Goal: Answer question/provide support

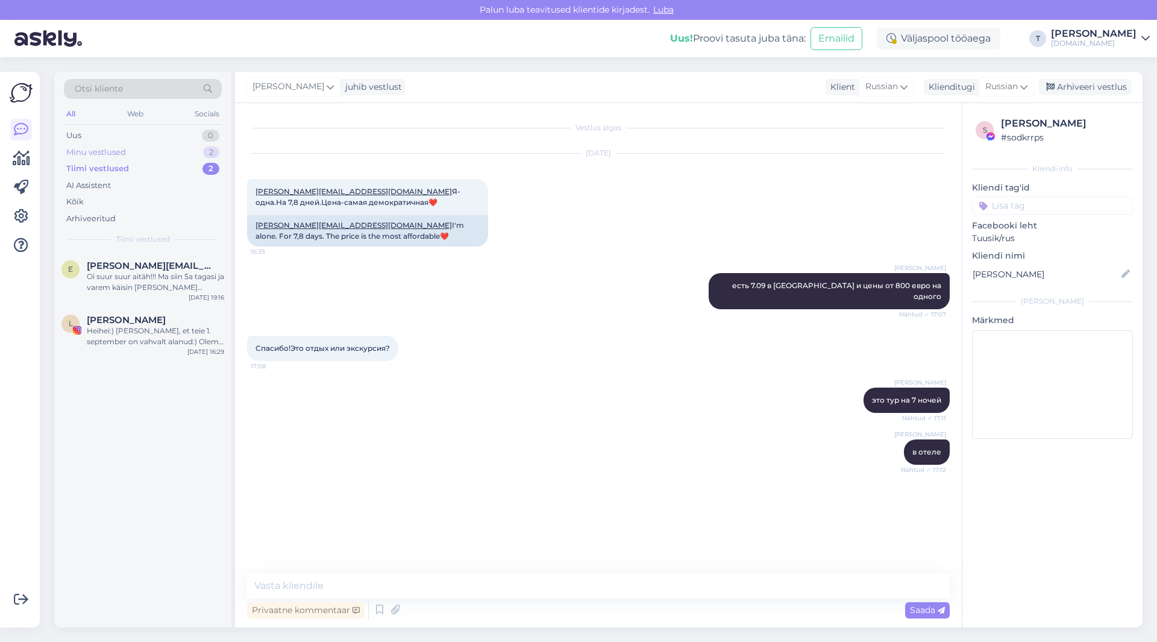
click at [127, 151] on div "Minu vestlused 2" at bounding box center [143, 152] width 158 height 17
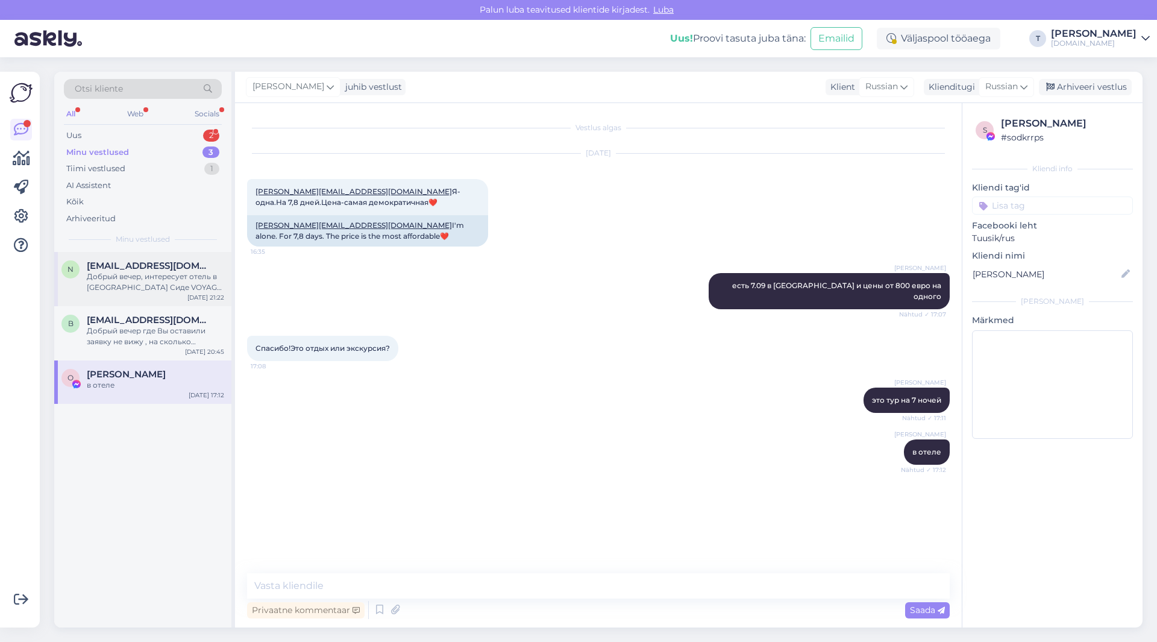
click at [137, 271] on span "[EMAIL_ADDRESS][DOMAIN_NAME]" at bounding box center [149, 265] width 125 height 11
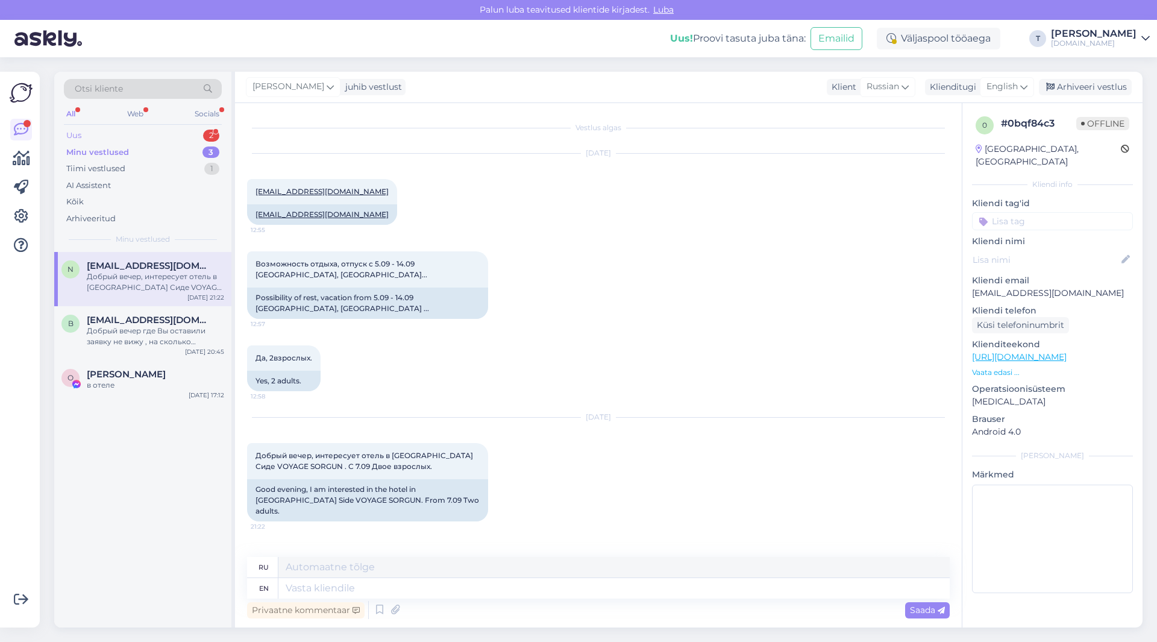
click at [140, 133] on div "Uus 2" at bounding box center [143, 135] width 158 height 17
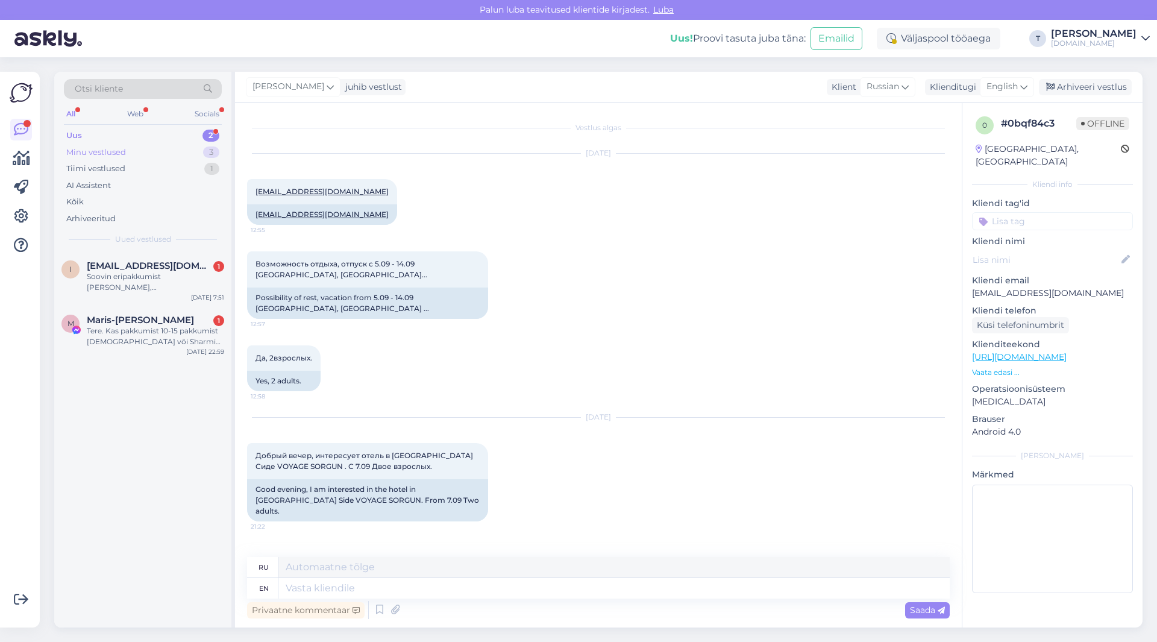
click at [147, 150] on div "Minu vestlused 3" at bounding box center [143, 152] width 158 height 17
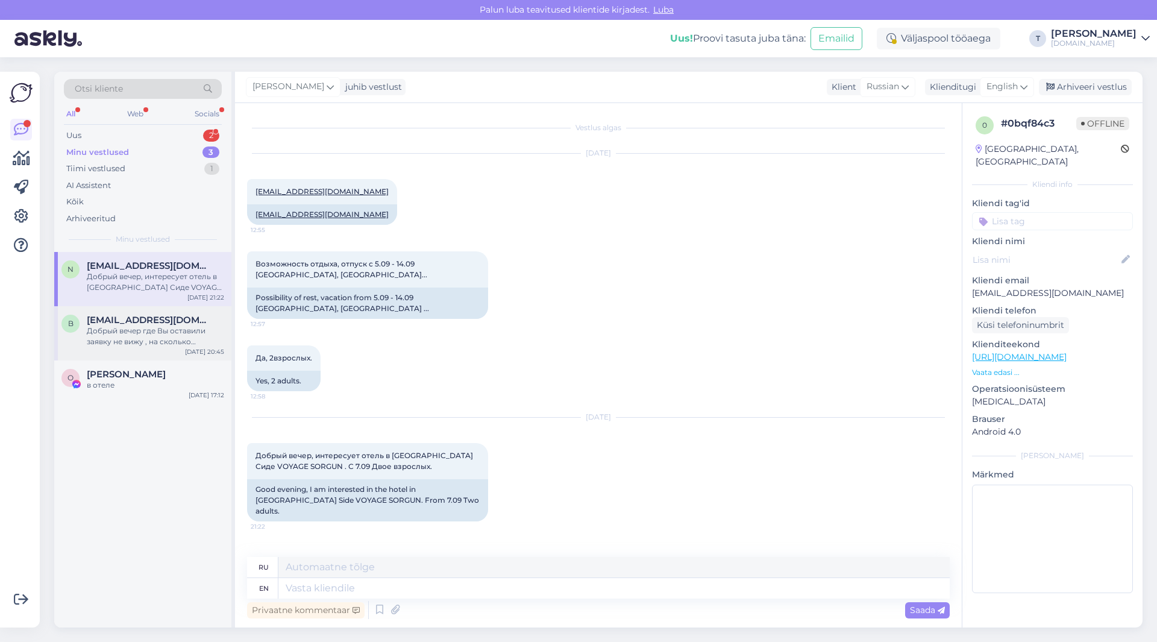
click at [137, 337] on div "Добрый вечер где Вы оставили заявку не вижу , на сколько человек?" at bounding box center [155, 337] width 137 height 22
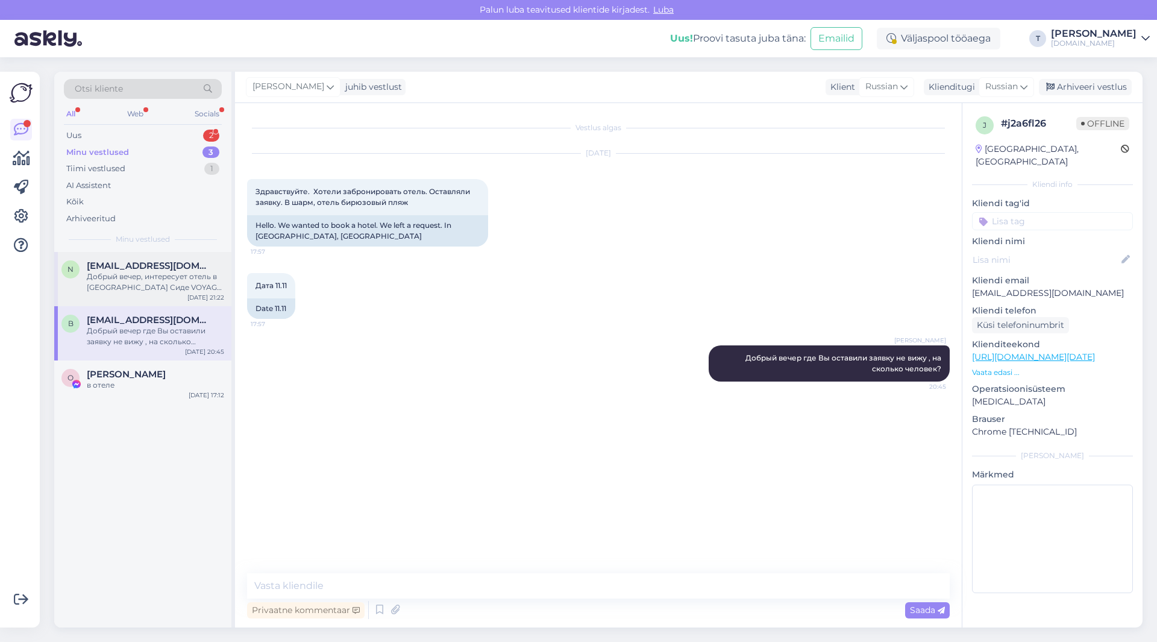
click at [135, 276] on div "Добрый вечер, интересует отель в [GEOGRAPHIC_DATA] Сиде VOYAGE SORGUN . С 7.09 …" at bounding box center [155, 282] width 137 height 22
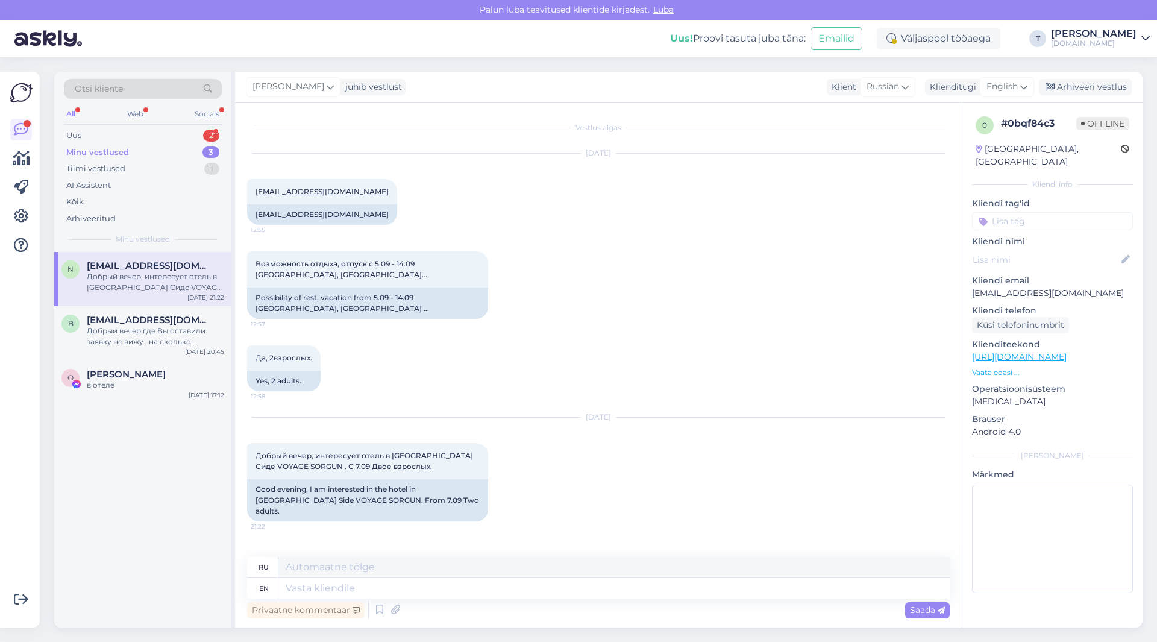
click at [991, 367] on p "Vaata edasi ..." at bounding box center [1052, 372] width 161 height 11
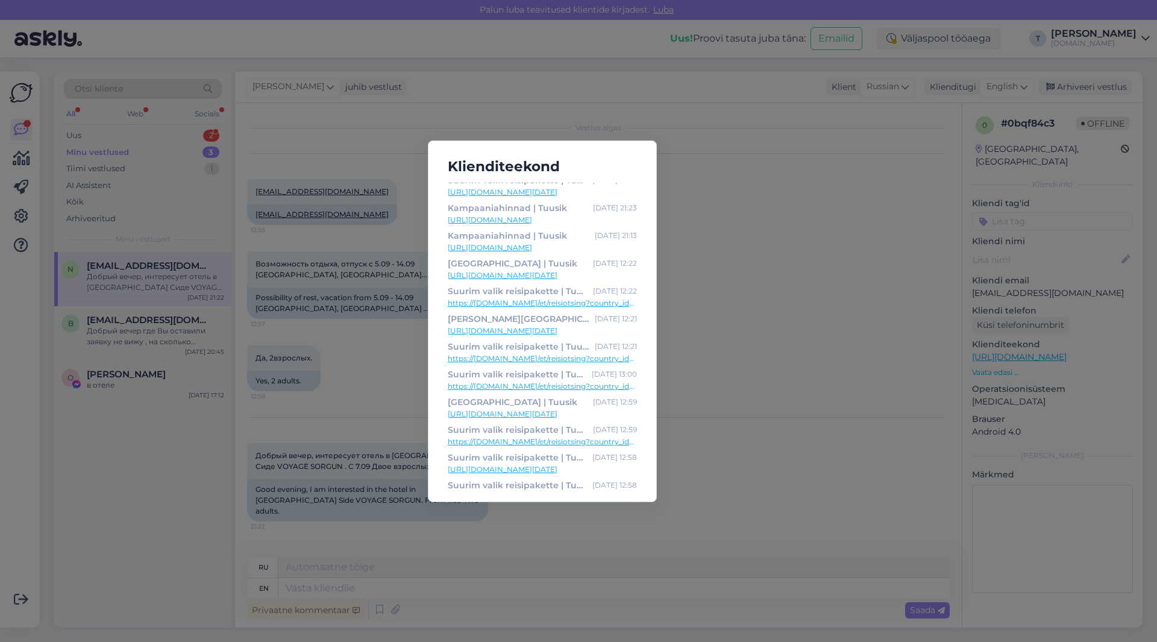
scroll to position [273, 0]
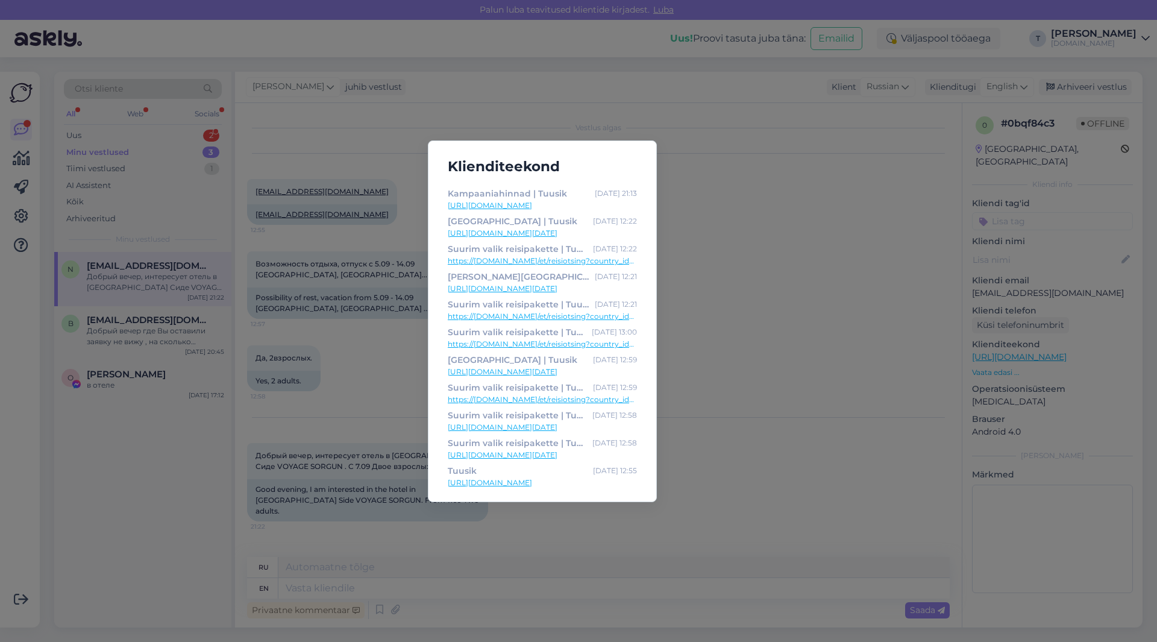
click at [397, 352] on div "Klienditeekond Горящее предложение | Tuusik [DATE] 21:37 [URL][DOMAIN_NAME] Пои…" at bounding box center [578, 321] width 1157 height 642
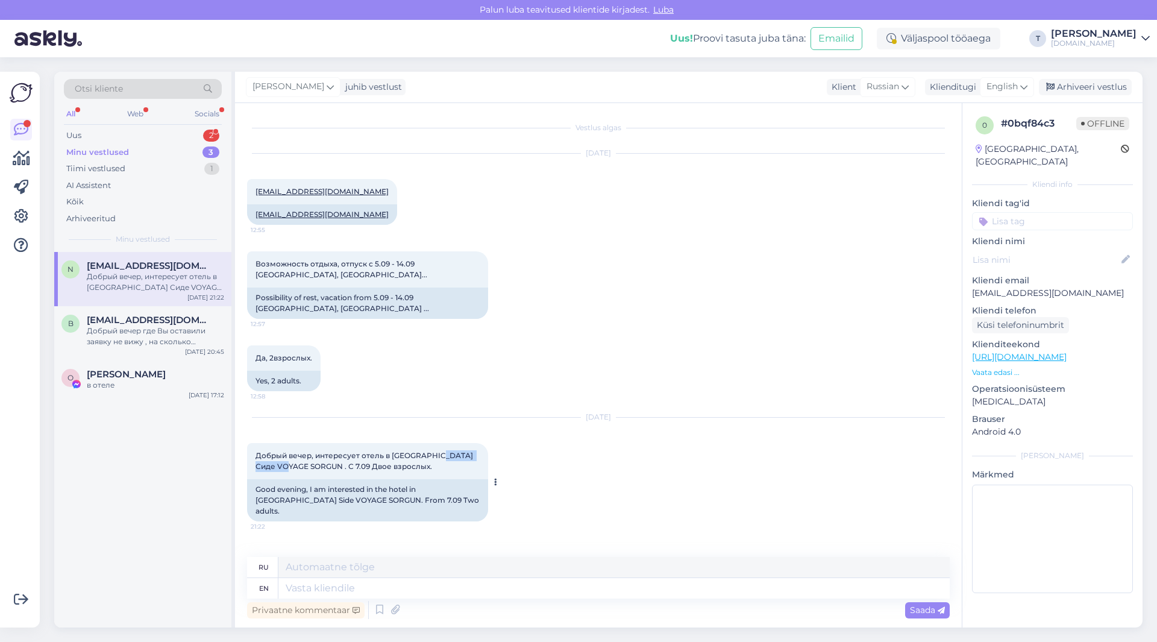
drag, startPoint x: 439, startPoint y: 433, endPoint x: 288, endPoint y: 447, distance: 152.6
click at [288, 451] on span "Добрый вечер, интересует отель в [GEOGRAPHIC_DATA] Сиде VOYAGE SORGUN . С 7.09 …" at bounding box center [365, 461] width 219 height 20
copy span "VOYAGE SORGUN"
click at [1033, 287] on p "[EMAIL_ADDRESS][DOMAIN_NAME]" at bounding box center [1052, 293] width 161 height 13
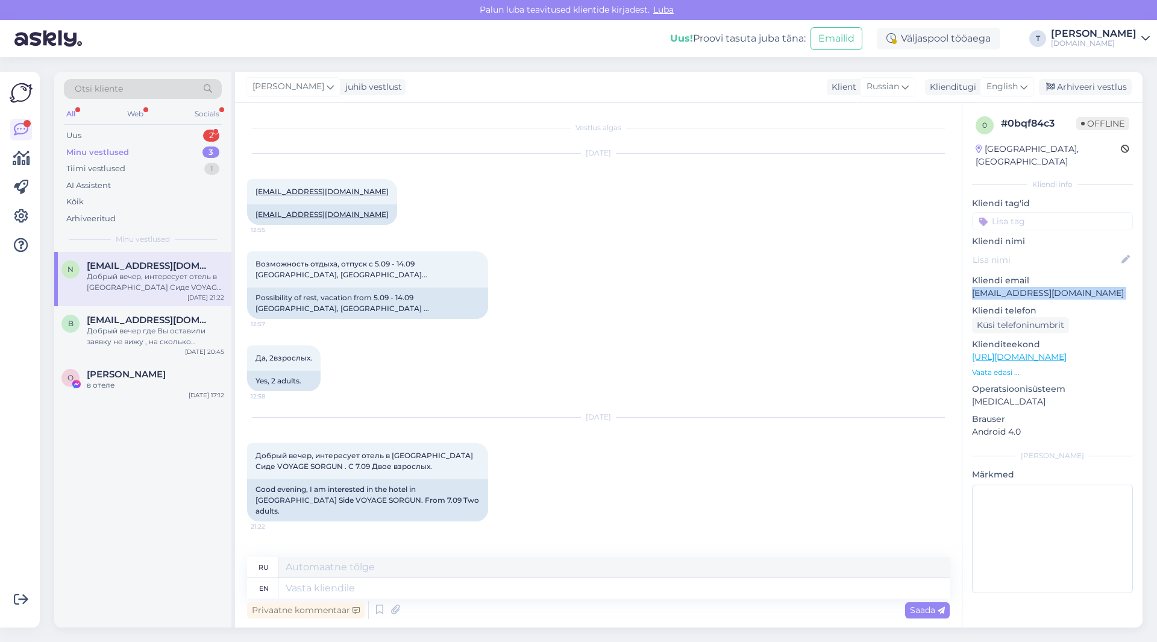
click at [1033, 287] on p "[EMAIL_ADDRESS][DOMAIN_NAME]" at bounding box center [1052, 293] width 161 height 13
copy p "[EMAIL_ADDRESS][DOMAIN_NAME]"
drag, startPoint x: 439, startPoint y: 435, endPoint x: 288, endPoint y: 447, distance: 152.4
click at [288, 451] on span "Добрый вечер, интересует отель в [GEOGRAPHIC_DATA] Сиде VOYAGE SORGUN . С 7.09 …" at bounding box center [365, 461] width 219 height 20
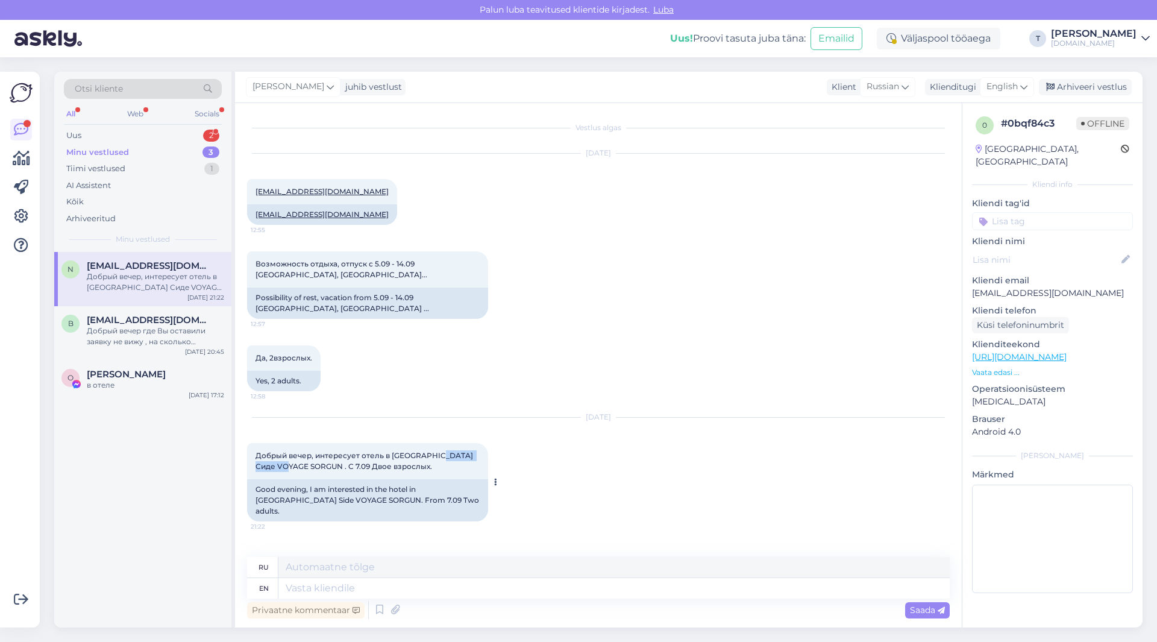
copy span "VOYAGE SORGUN"
click at [461, 587] on textarea at bounding box center [615, 588] width 672 height 20
paste textarea "Доброе утро ! В отель VOYAGE SORGUN5* на весь сентябрь распродано всё"
type textarea "Доброе утро ! В отель VOYAGE SORGUN5* на весь сентябрь распродано всё"
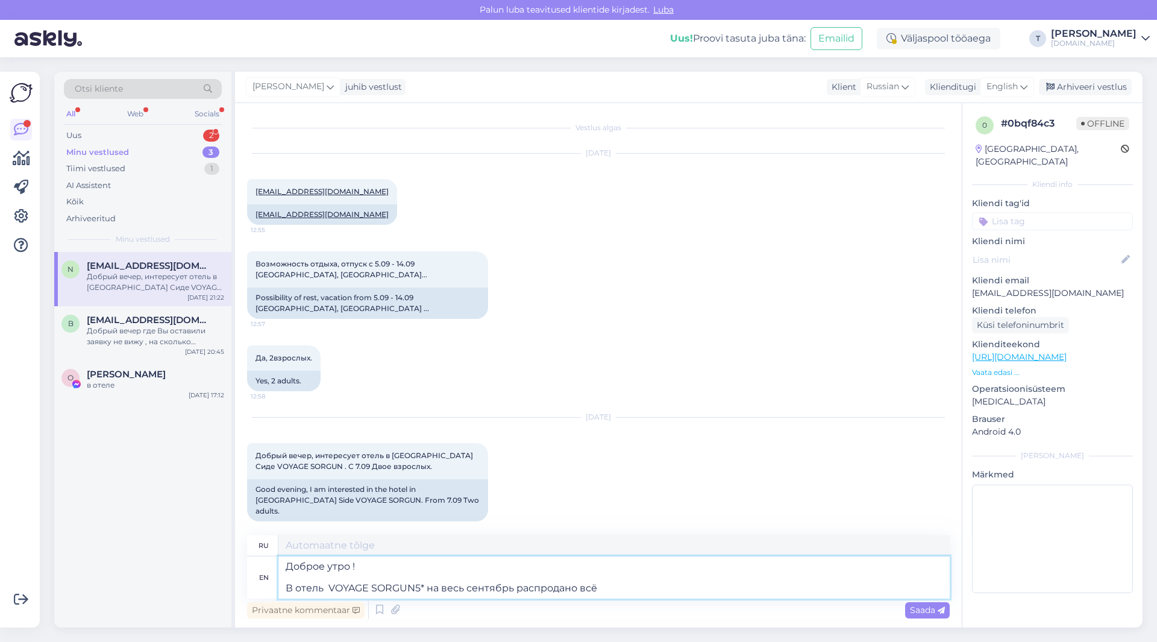
type textarea "Доброе утро! В отеле VOYAGE SORGUN5* на весь сентябрь распродано всё"
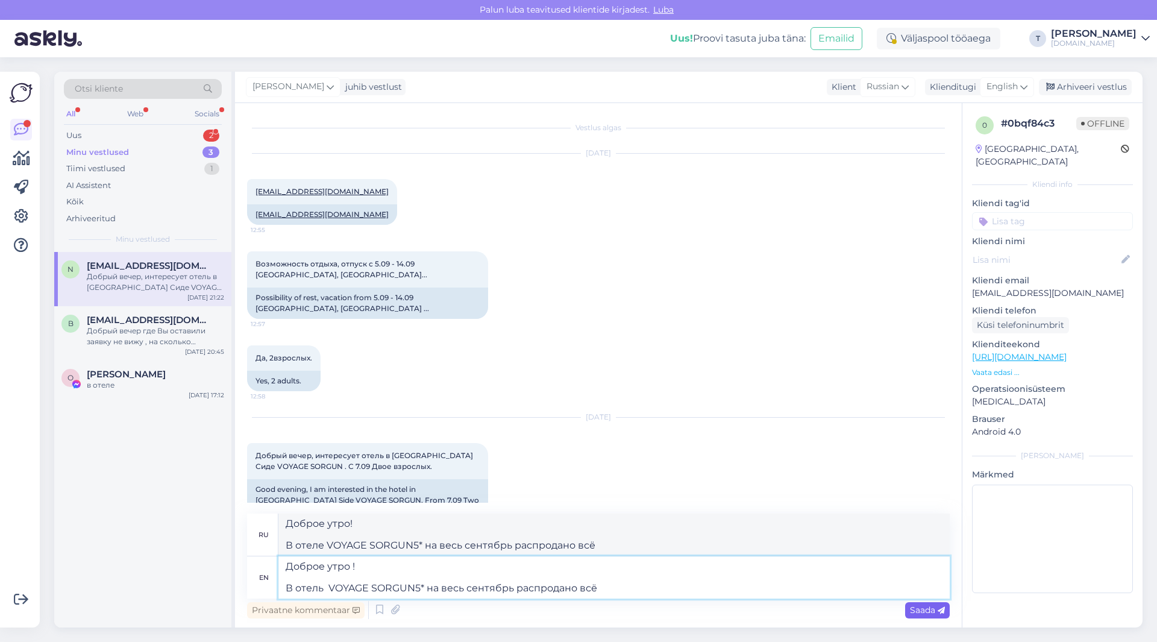
type textarea "Доброе утро ! В отель VOYAGE SORGUN5* на весь сентябрь распродано всё"
click at [920, 606] on span "Saada" at bounding box center [927, 610] width 35 height 11
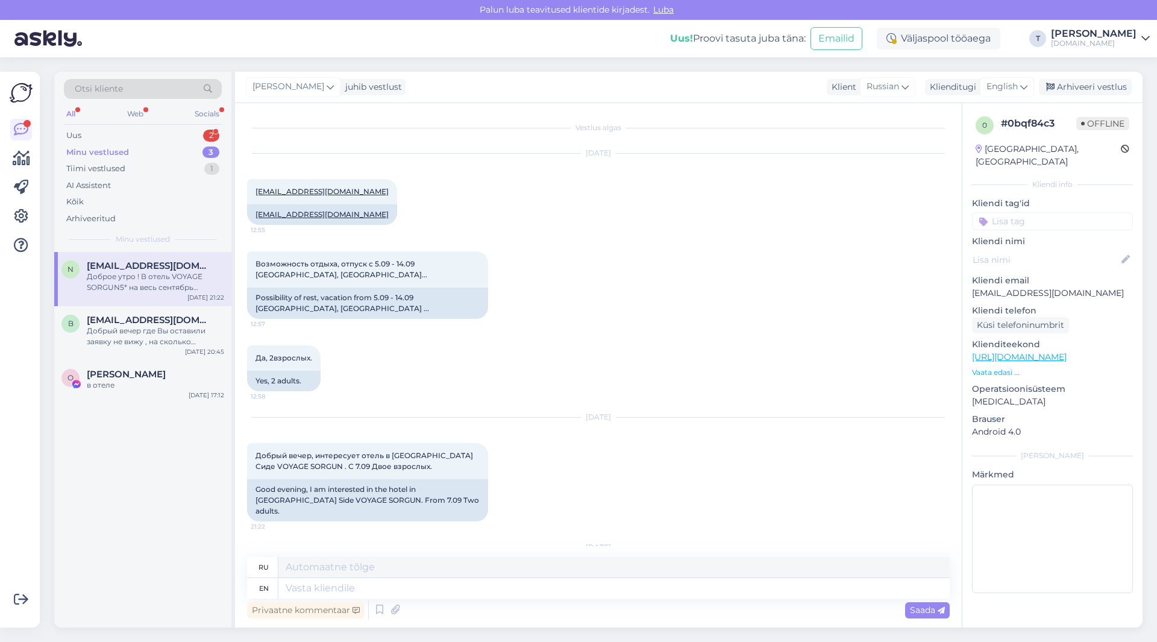
scroll to position [119, 0]
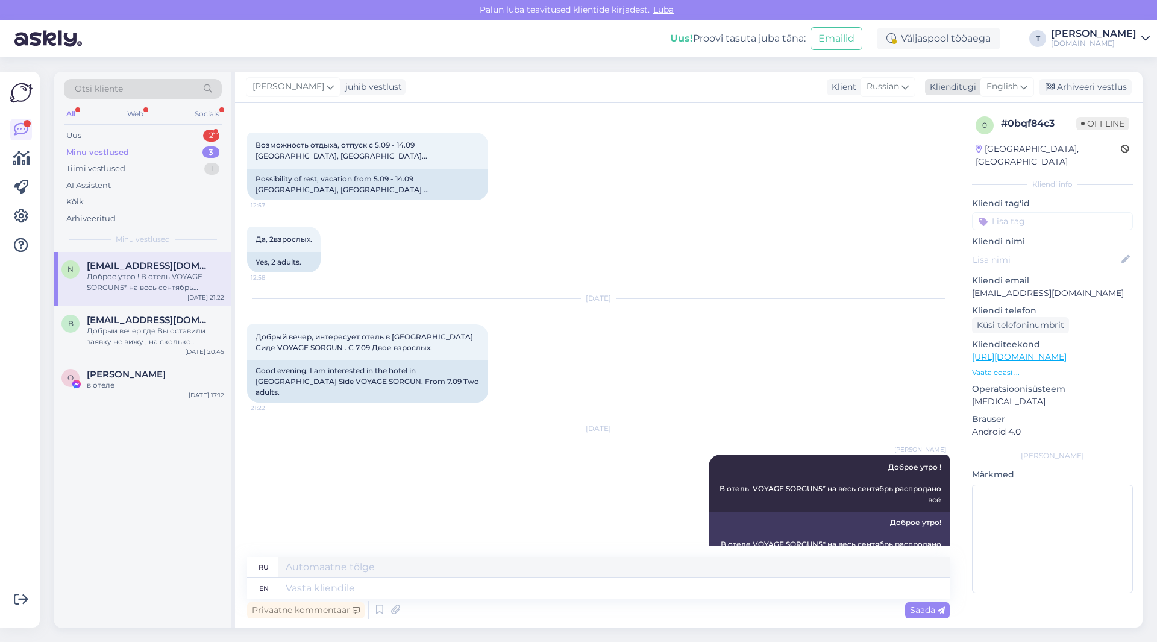
click at [1001, 85] on span "English" at bounding box center [1002, 86] width 31 height 13
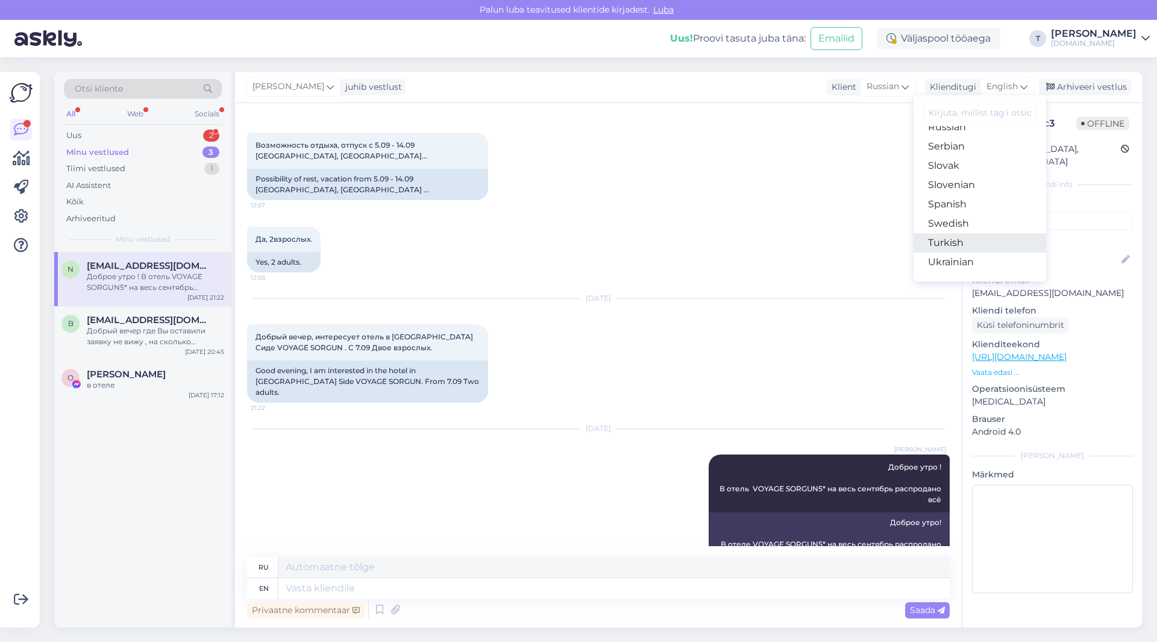
scroll to position [435, 0]
click at [950, 187] on link "Russian" at bounding box center [980, 187] width 133 height 19
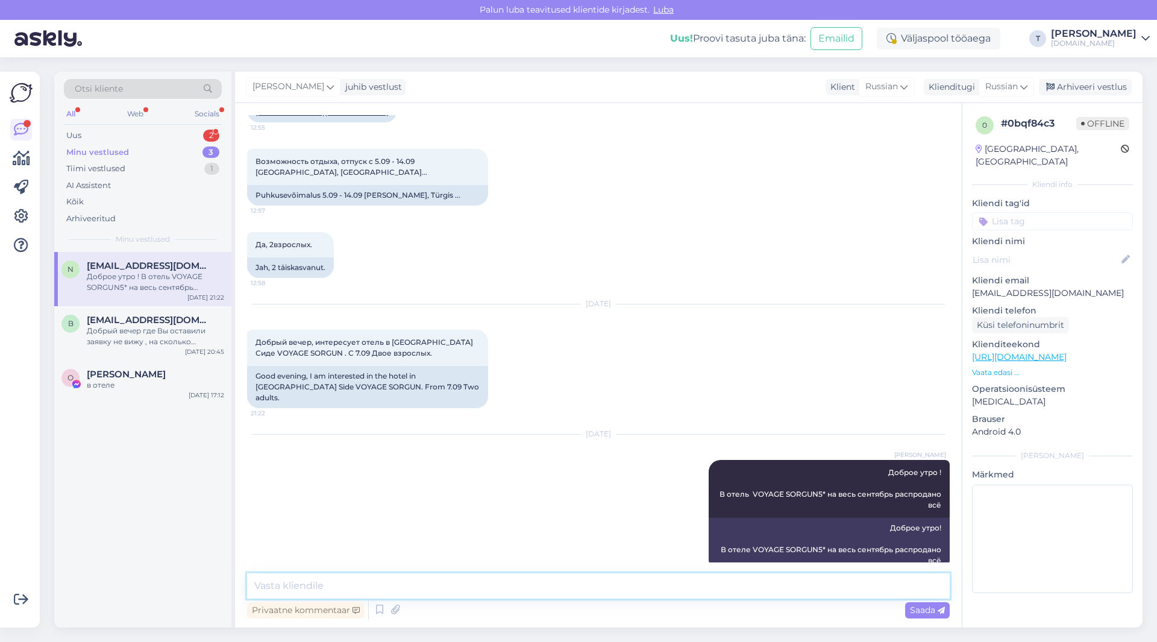
click at [416, 590] on textarea at bounding box center [598, 585] width 703 height 25
click at [129, 136] on div "Uus 2" at bounding box center [143, 135] width 158 height 17
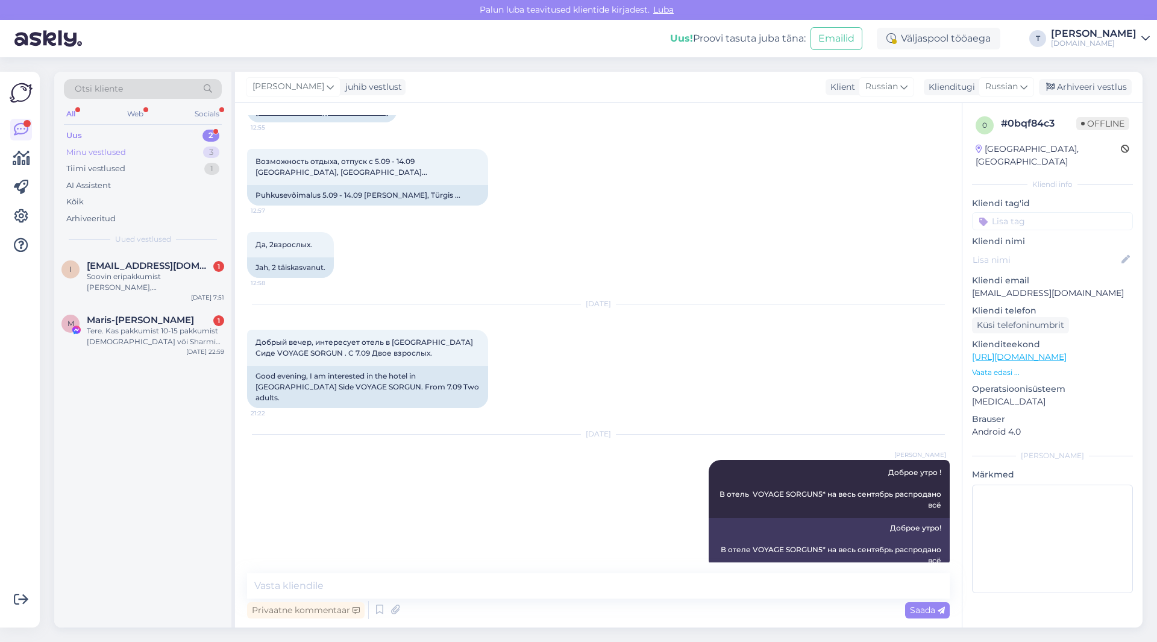
click at [124, 153] on div "Minu vestlused" at bounding box center [96, 152] width 60 height 12
click at [110, 381] on div "в отеле" at bounding box center [155, 385] width 137 height 11
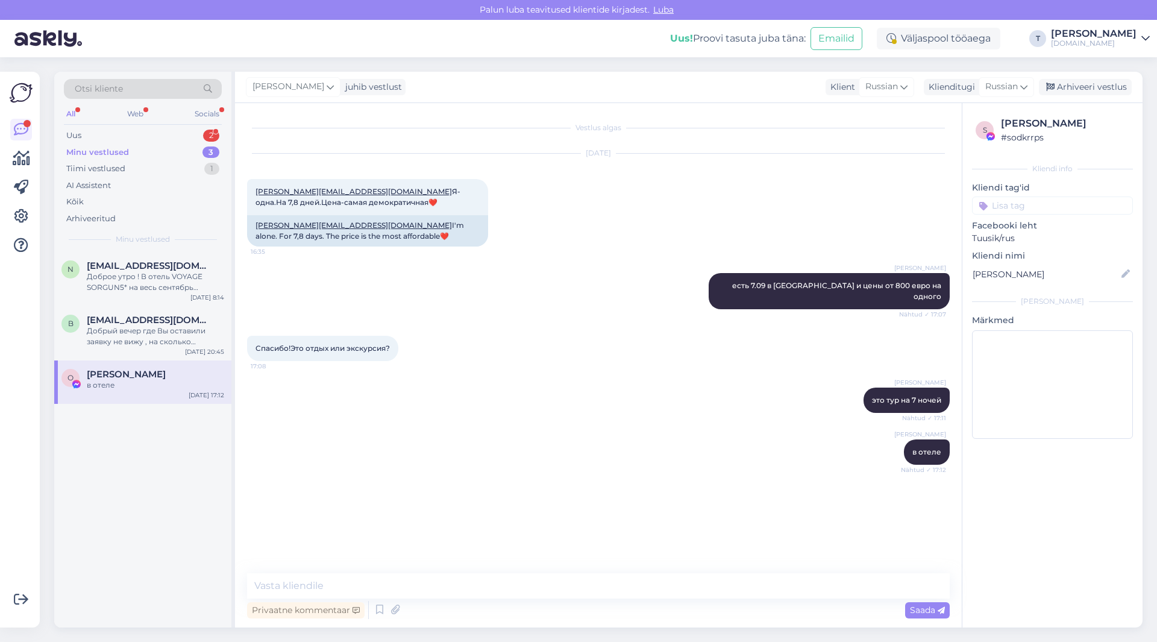
scroll to position [0, 0]
click at [1067, 86] on div "Arhiveeri vestlus" at bounding box center [1085, 87] width 93 height 16
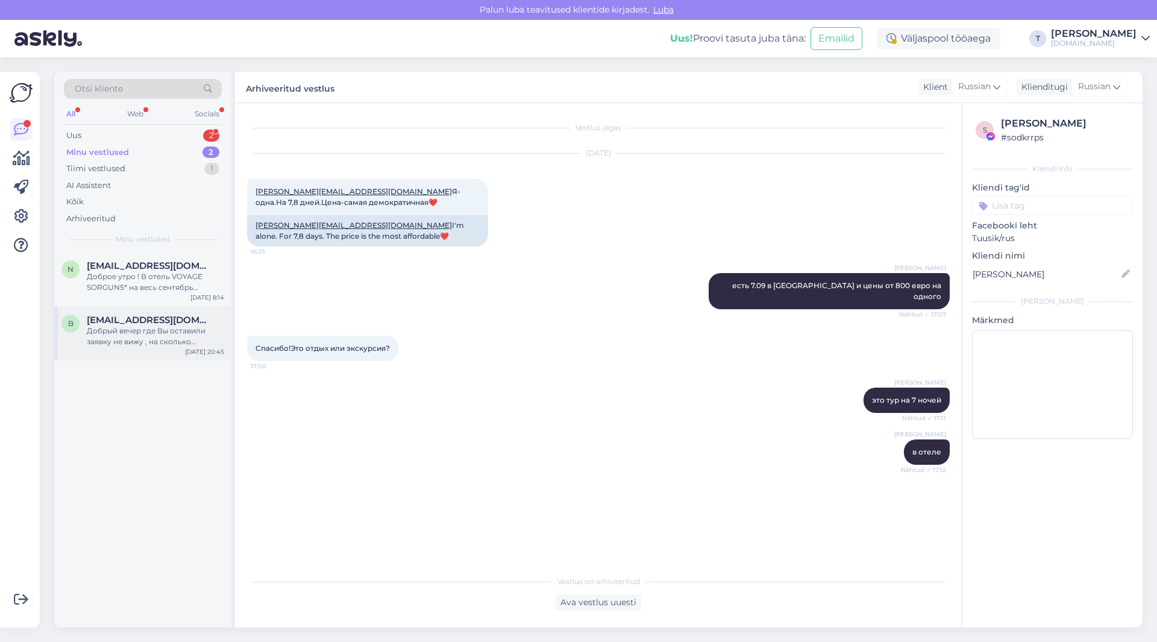
click at [145, 329] on div "Добрый вечер где Вы оставили заявку не вижу , на сколько человек?" at bounding box center [155, 337] width 137 height 22
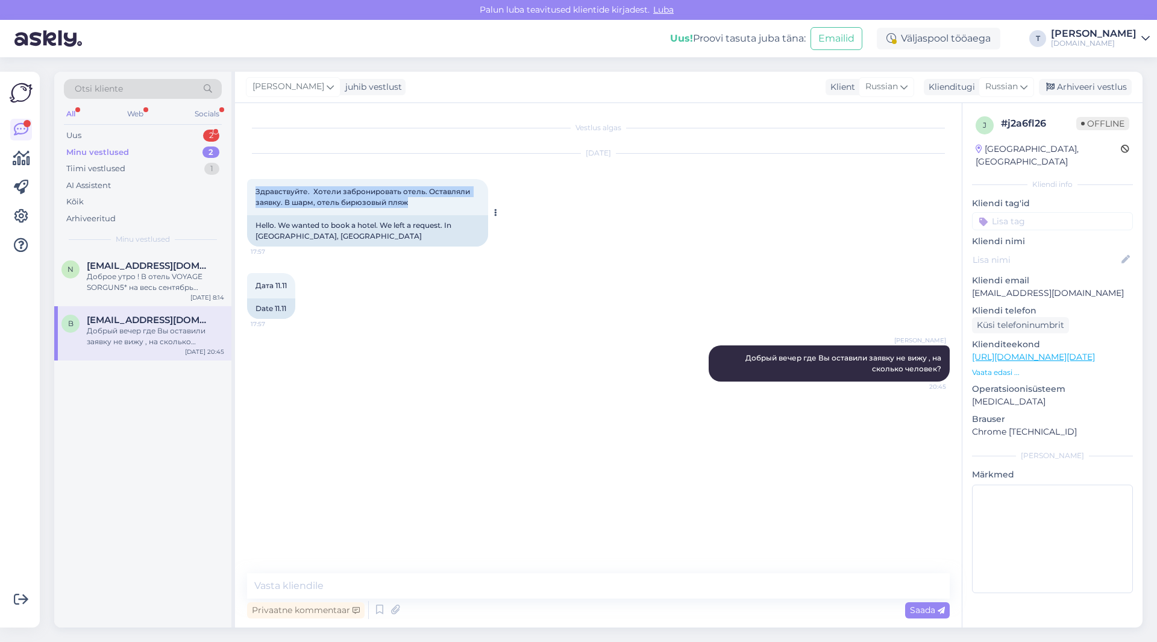
drag, startPoint x: 411, startPoint y: 200, endPoint x: 253, endPoint y: 189, distance: 158.3
click at [253, 189] on div "Здравствуйте. Хотели забронировать отель. Оставляли заявку. В шарм, отель бирюз…" at bounding box center [367, 197] width 241 height 36
copy span "Здравствуйте. Хотели забронировать отель. Оставляли заявку. В шарм, отель бирюз…"
click at [1009, 367] on p "Vaata edasi ..." at bounding box center [1052, 372] width 161 height 11
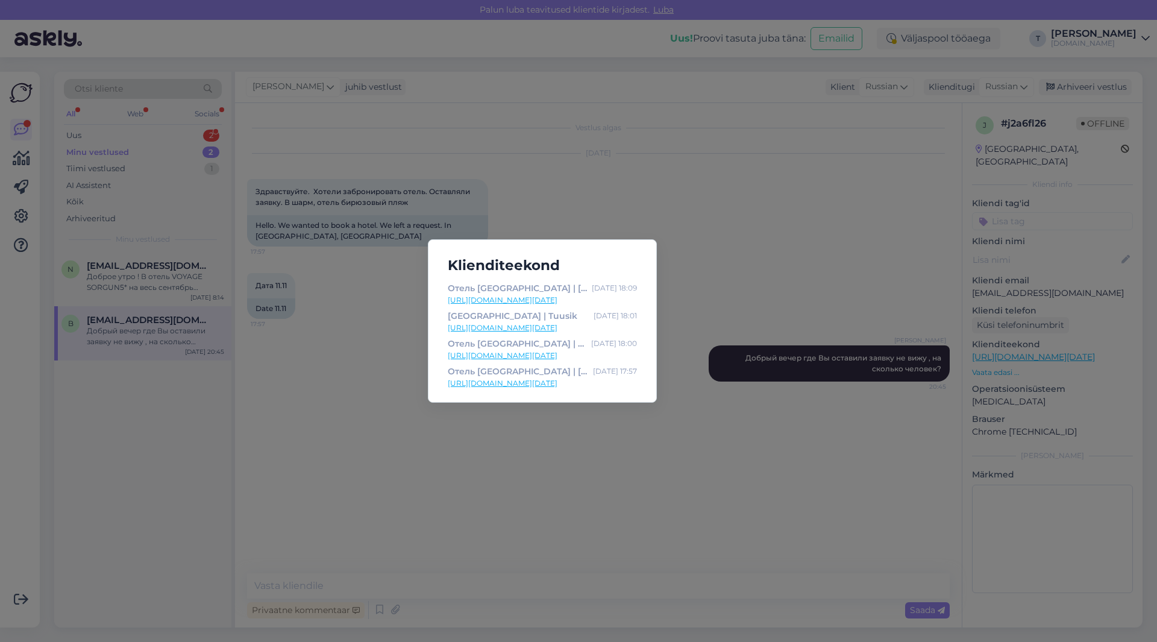
click at [839, 258] on div "Klienditeekond Отель [GEOGRAPHIC_DATA] | [GEOGRAPHIC_DATA] [DATE] 18:09 [URL][D…" at bounding box center [578, 321] width 1157 height 642
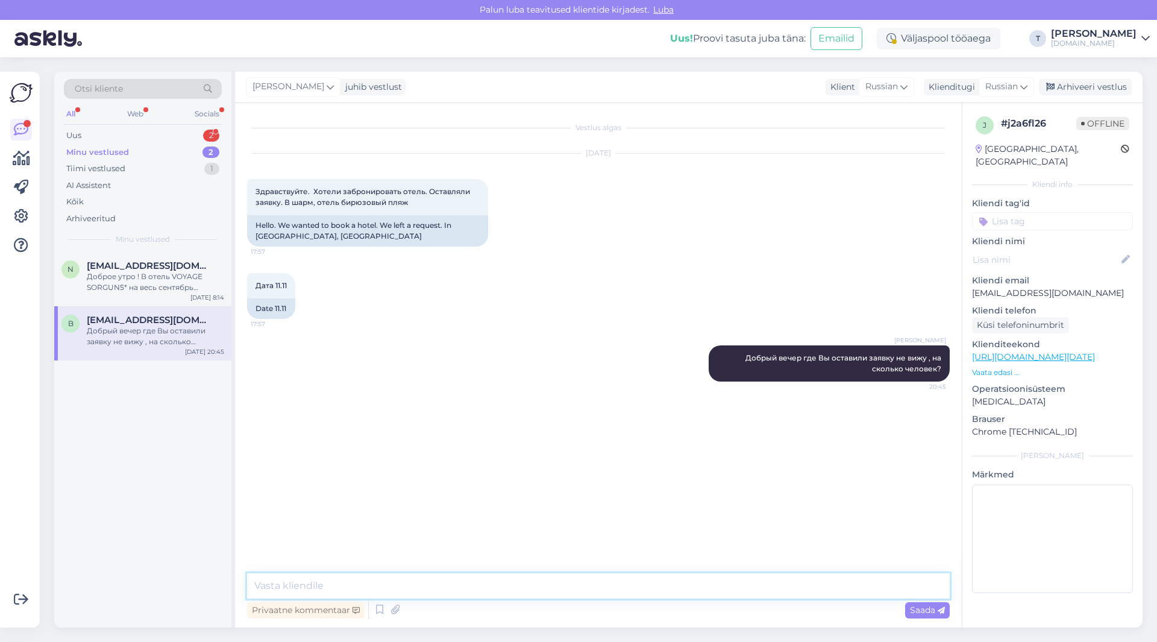
click at [535, 581] on textarea at bounding box center [598, 585] width 703 height 25
paste textarea "[URL][DOMAIN_NAME][DATE]"
type textarea "[URL][DOMAIN_NAME][DATE]"
click at [1021, 287] on p "[EMAIL_ADDRESS][DOMAIN_NAME]" at bounding box center [1052, 293] width 161 height 13
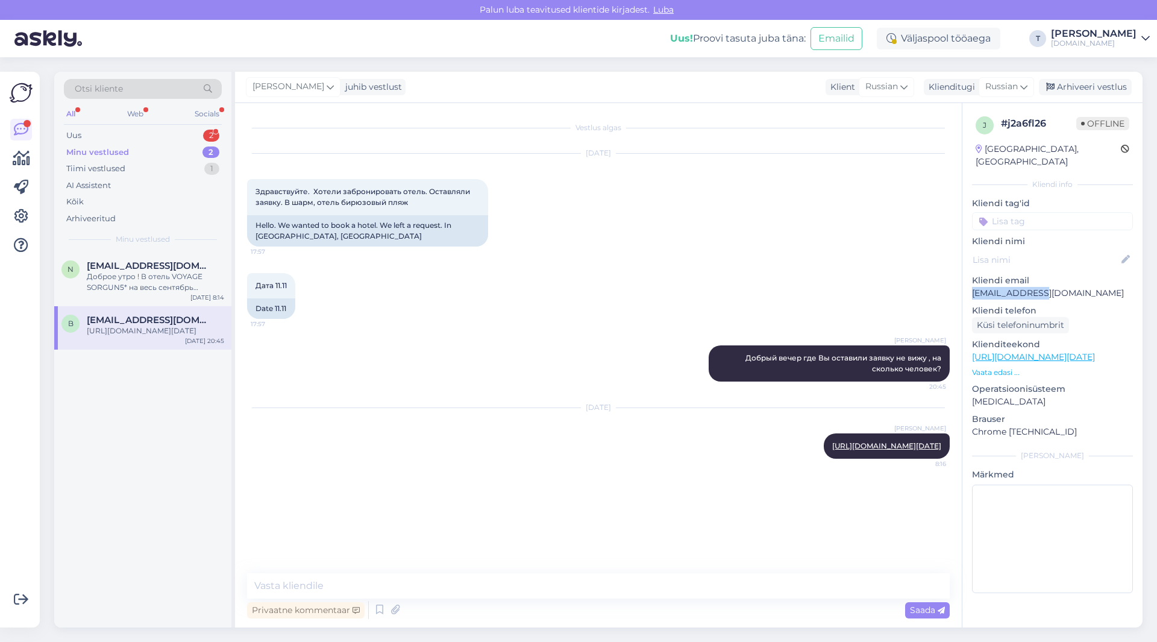
click at [1021, 287] on p "[EMAIL_ADDRESS][DOMAIN_NAME]" at bounding box center [1052, 293] width 161 height 13
copy p "[EMAIL_ADDRESS][DOMAIN_NAME]"
paste textarea "цена на 2 взрослых за номер 7 ночей с завтраками ужинами Standard 1055€ / Sea/P…"
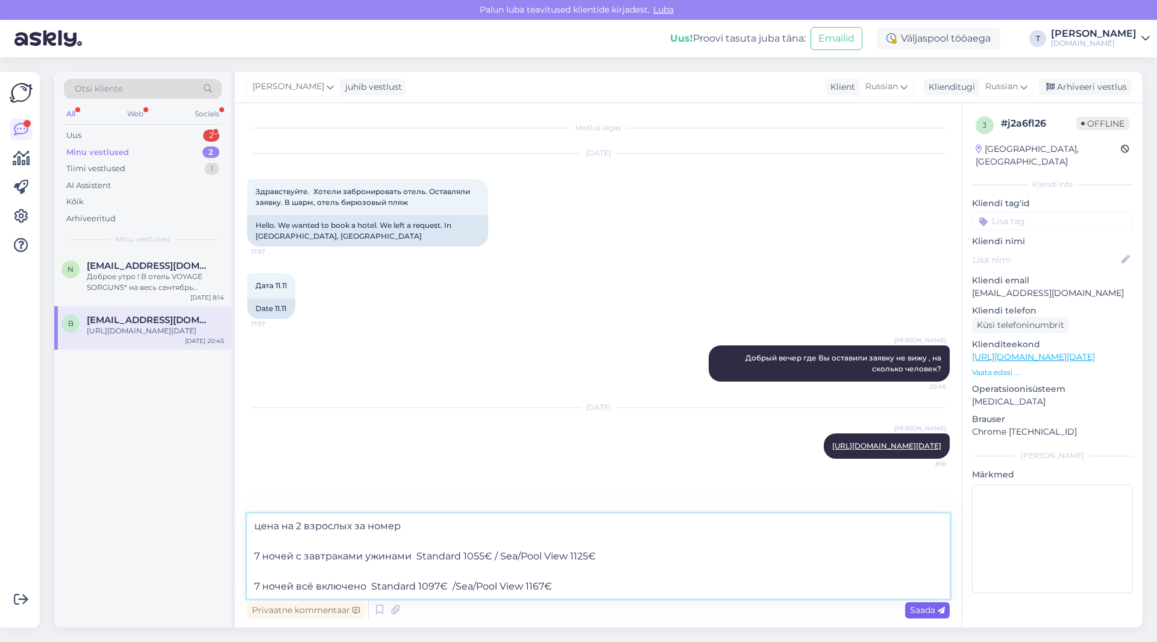
type textarea "цена на 2 взрослых за номер 7 ночей с завтраками ужинами Standard 1055€ / Sea/P…"
click at [913, 611] on span "Saada" at bounding box center [927, 610] width 35 height 11
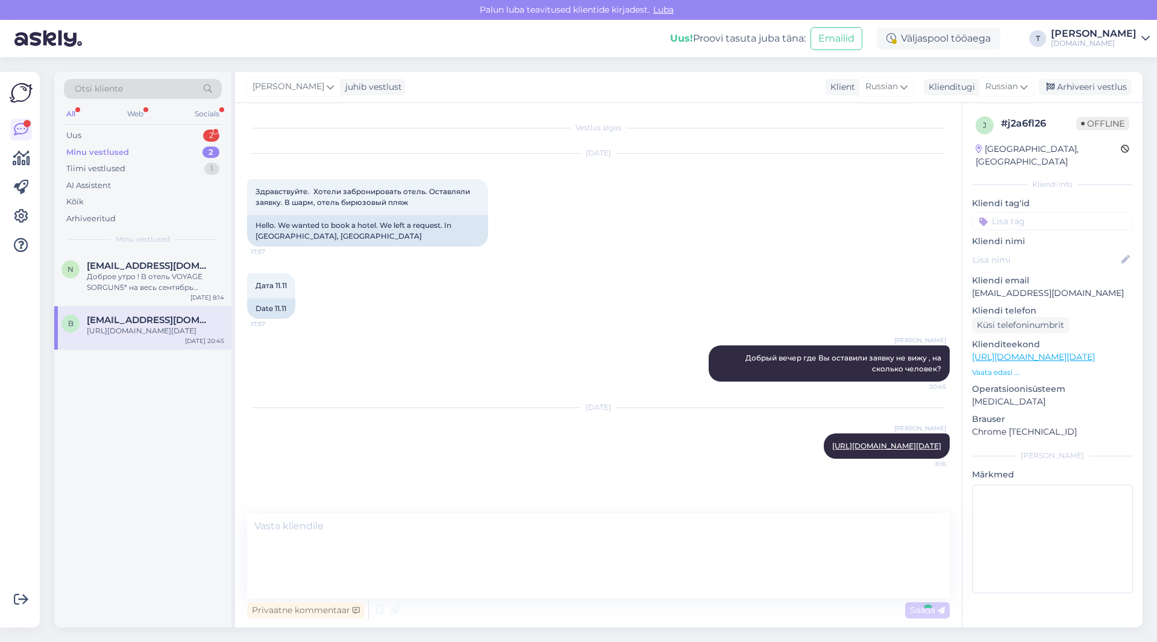
scroll to position [37, 0]
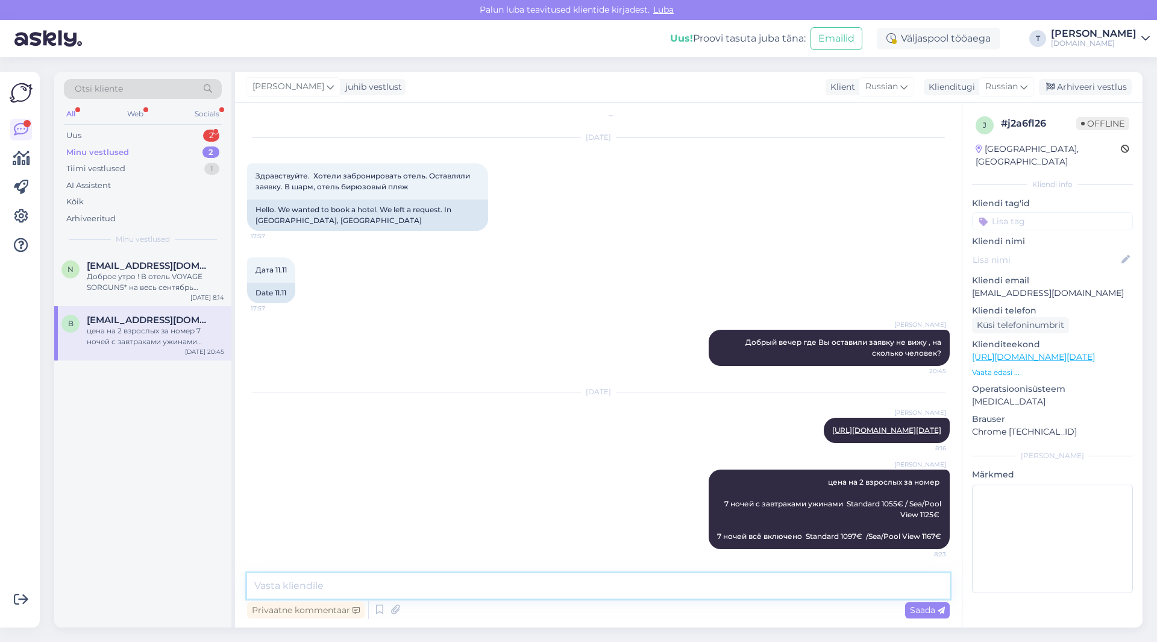
click at [588, 585] on textarea at bounding box center [598, 585] width 703 height 25
type textarea "e"
type textarea "у вас почта неверно указана"
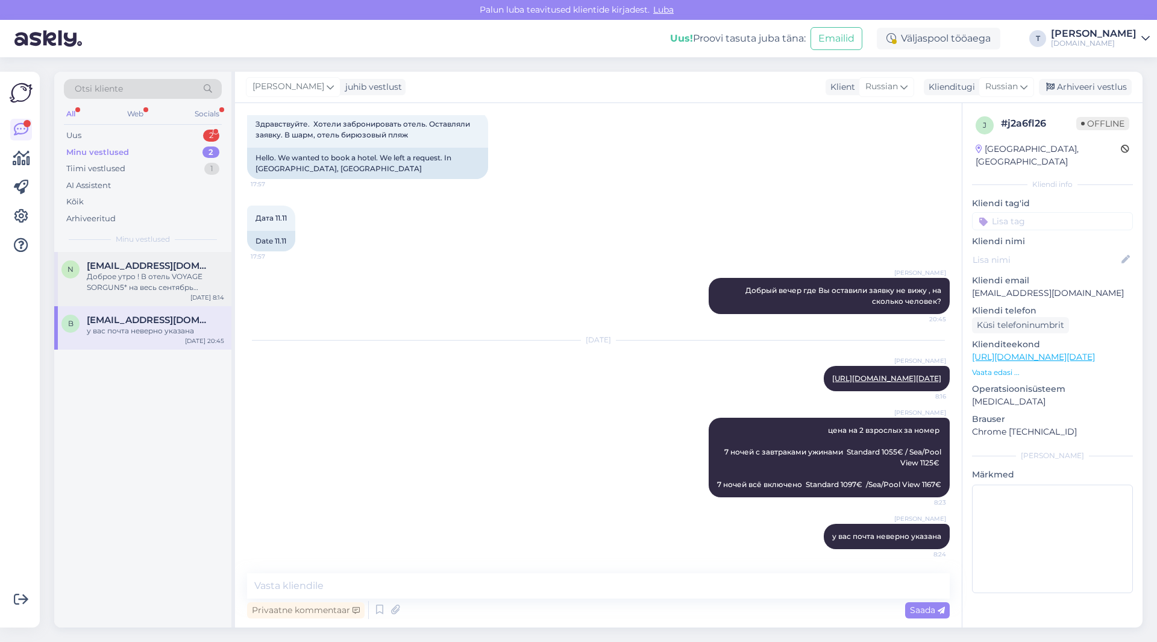
click at [185, 303] on div "n [EMAIL_ADDRESS][DOMAIN_NAME] Доброе утро ! В отель VOYAGE SORGUN5* на весь се…" at bounding box center [142, 279] width 177 height 54
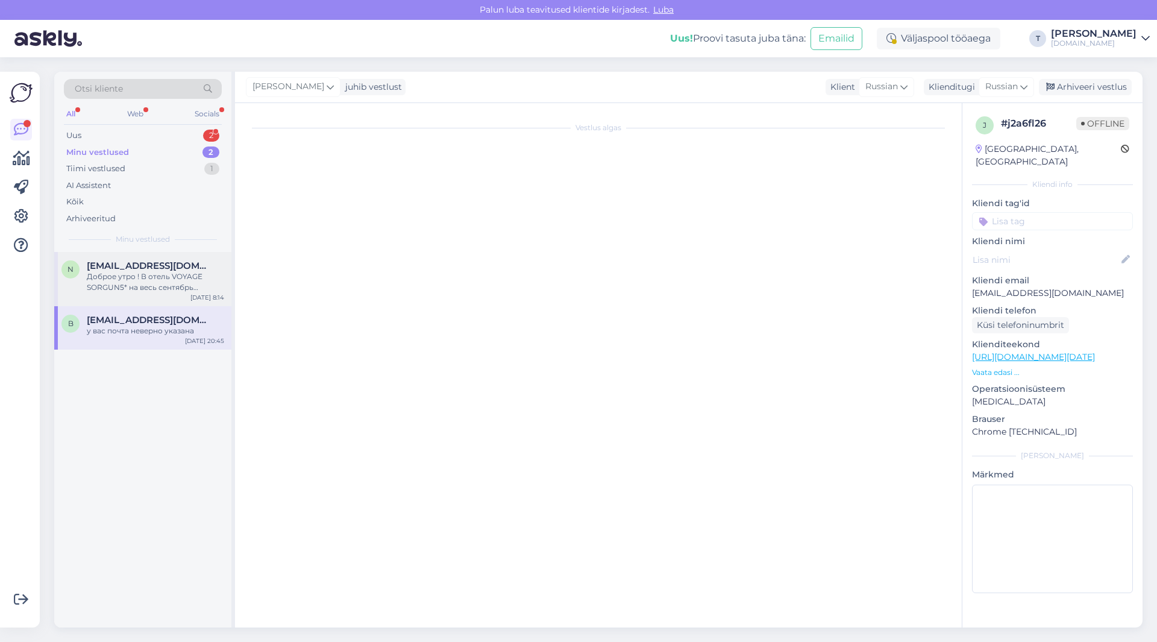
scroll to position [102, 0]
